Goal: Information Seeking & Learning: Learn about a topic

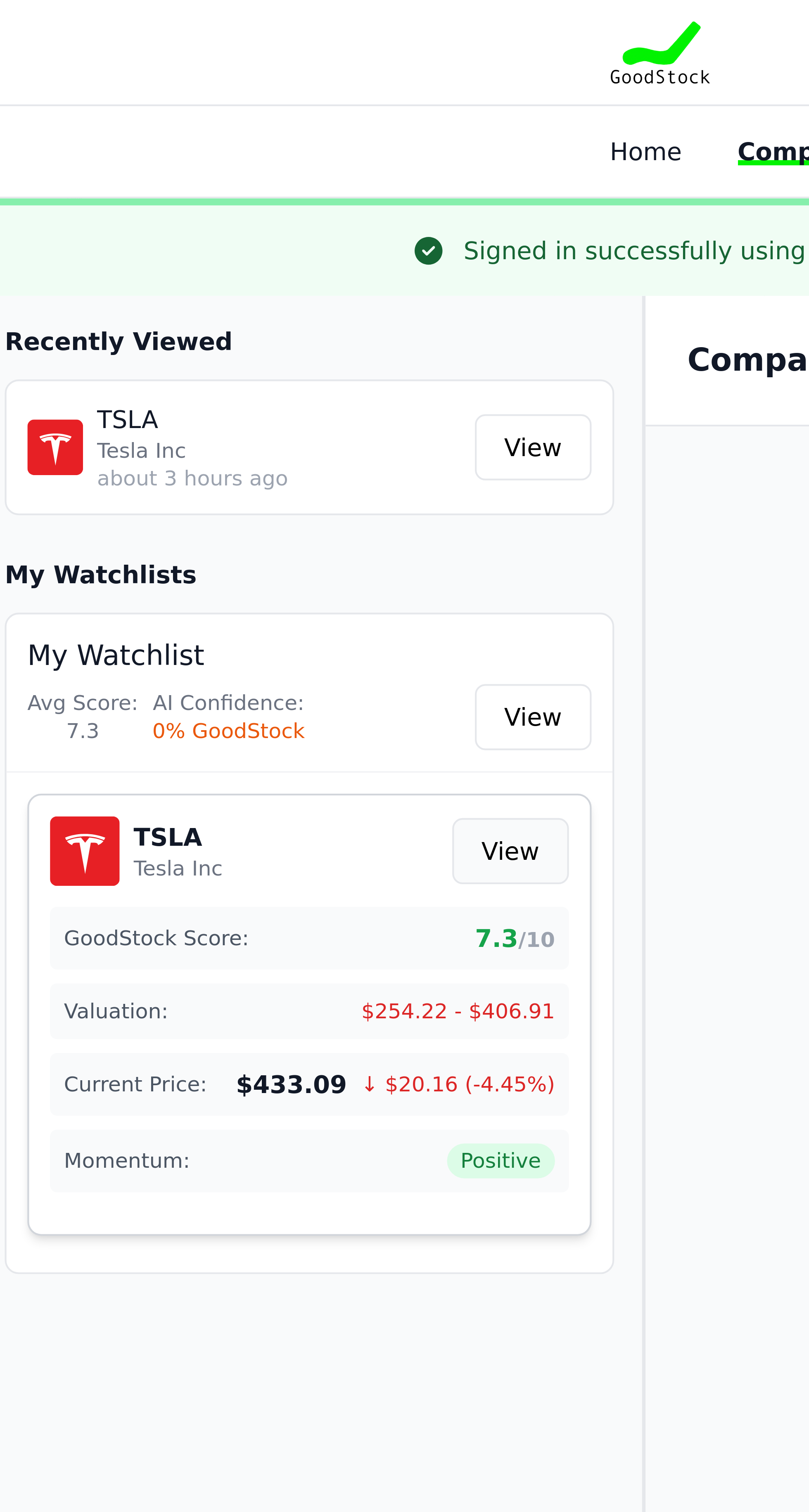
click at [134, 203] on link "View" at bounding box center [126, 202] width 28 height 16
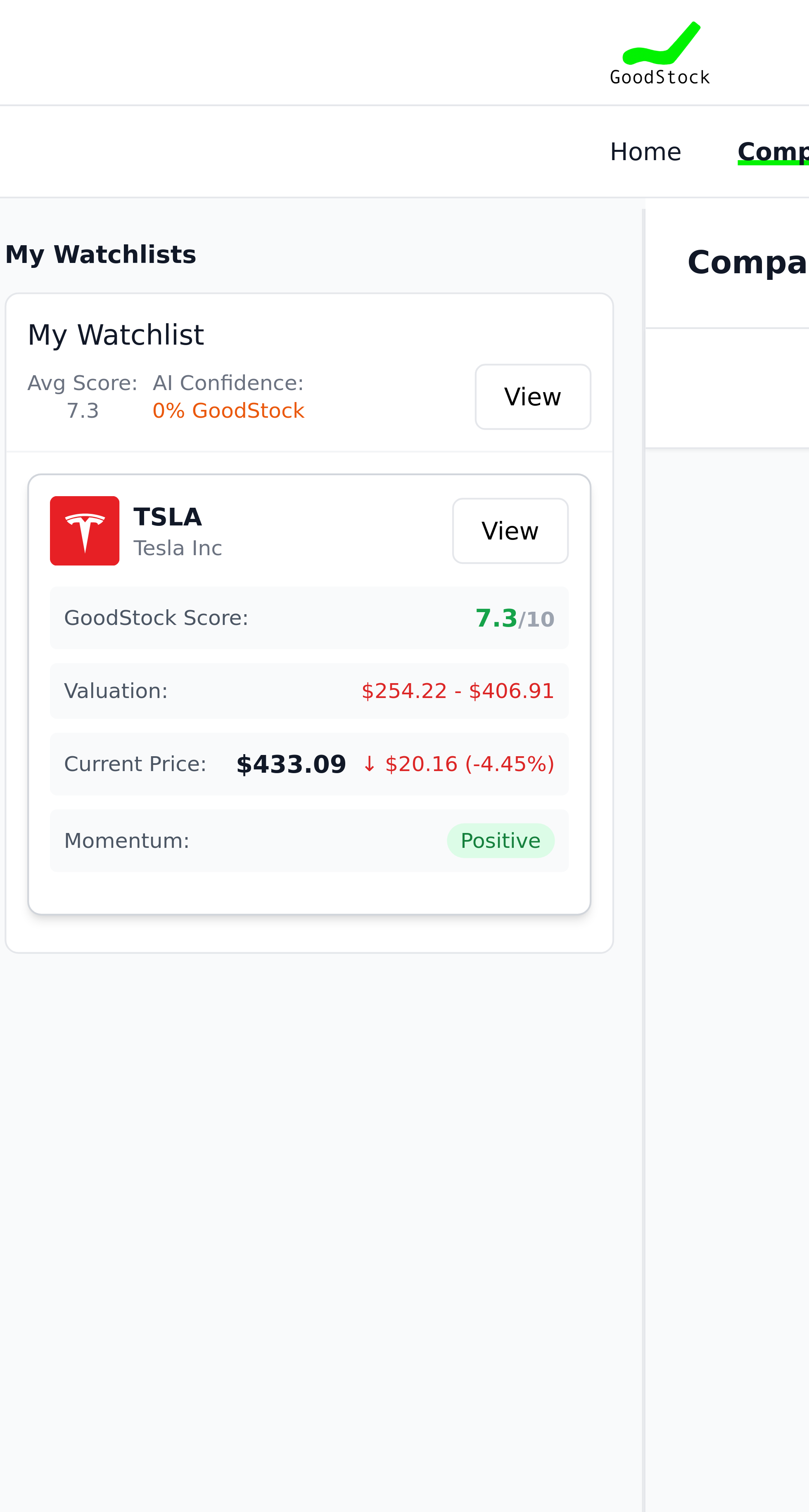
click at [124, 198] on span "Positive" at bounding box center [124, 200] width 26 height 8
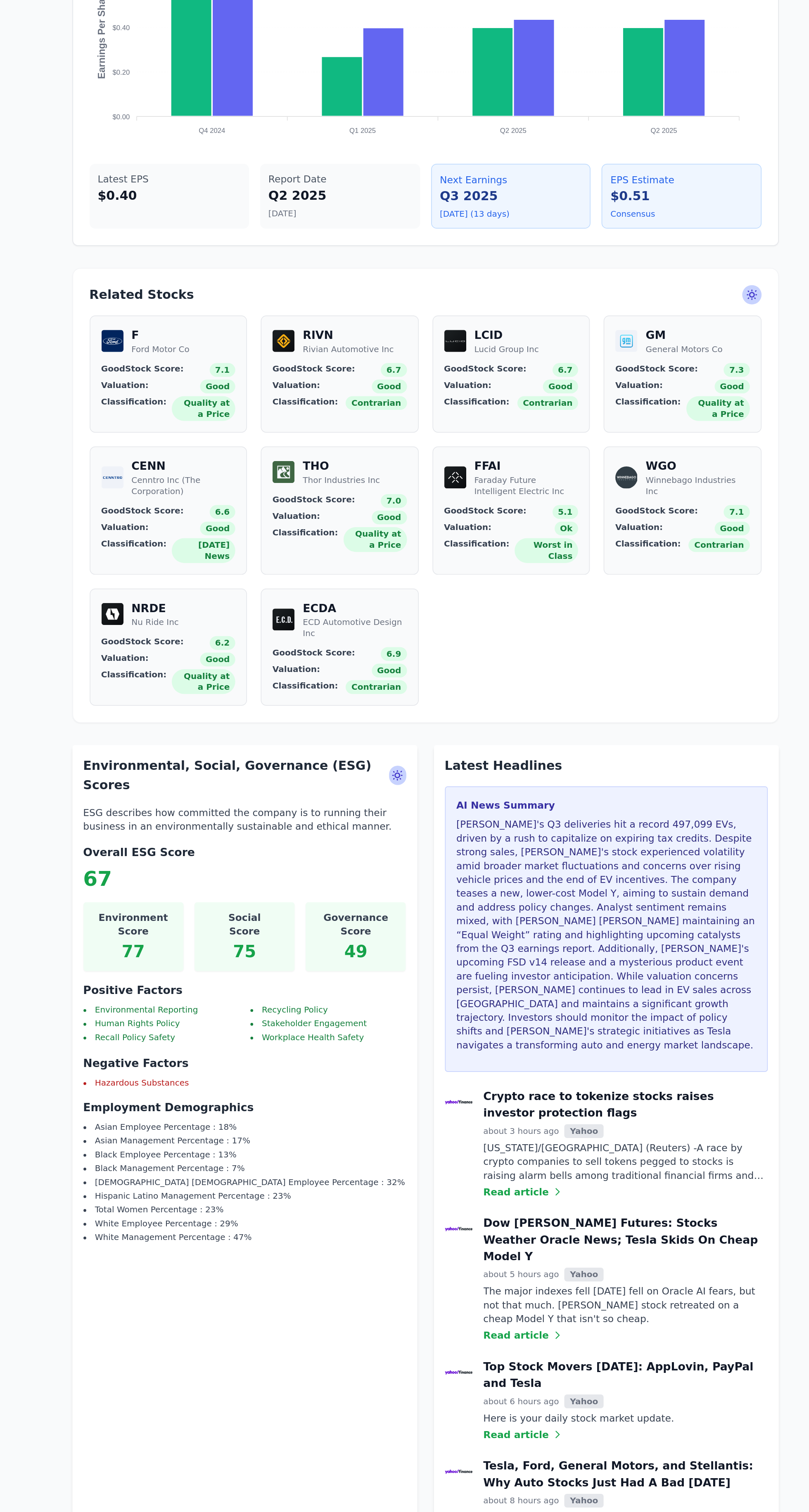
scroll to position [283, 0]
